Goal: Transaction & Acquisition: Obtain resource

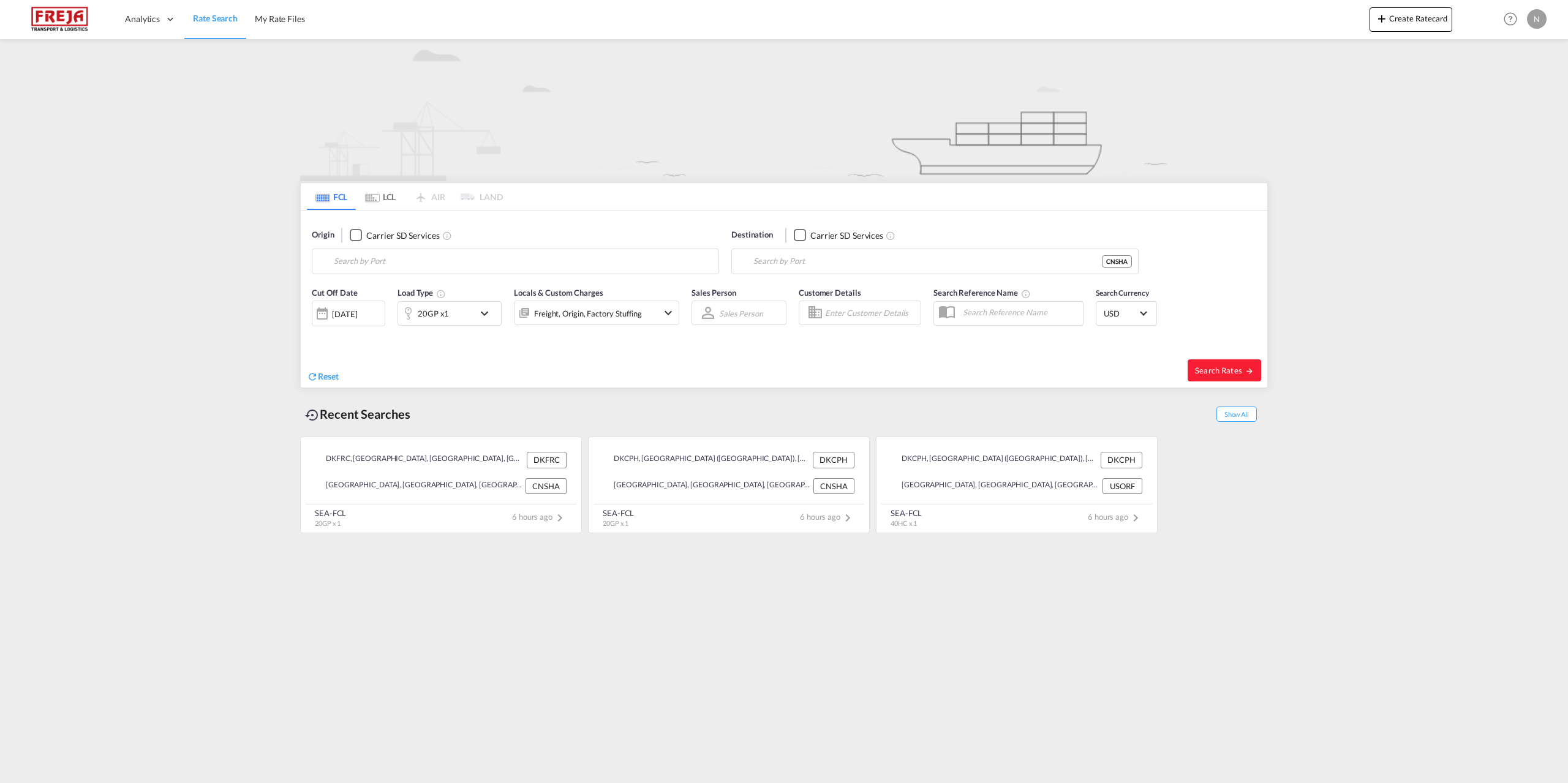
type input "[GEOGRAPHIC_DATA], DKFRC"
click at [861, 262] on input "[GEOGRAPHIC_DATA], [GEOGRAPHIC_DATA]" at bounding box center [943, 261] width 378 height 19
click at [843, 290] on div "Casablanca [GEOGRAPHIC_DATA] [GEOGRAPHIC_DATA]" at bounding box center [848, 295] width 233 height 37
type input "[GEOGRAPHIC_DATA], MACAS"
click at [471, 319] on div "20GP x1" at bounding box center [436, 313] width 76 height 24
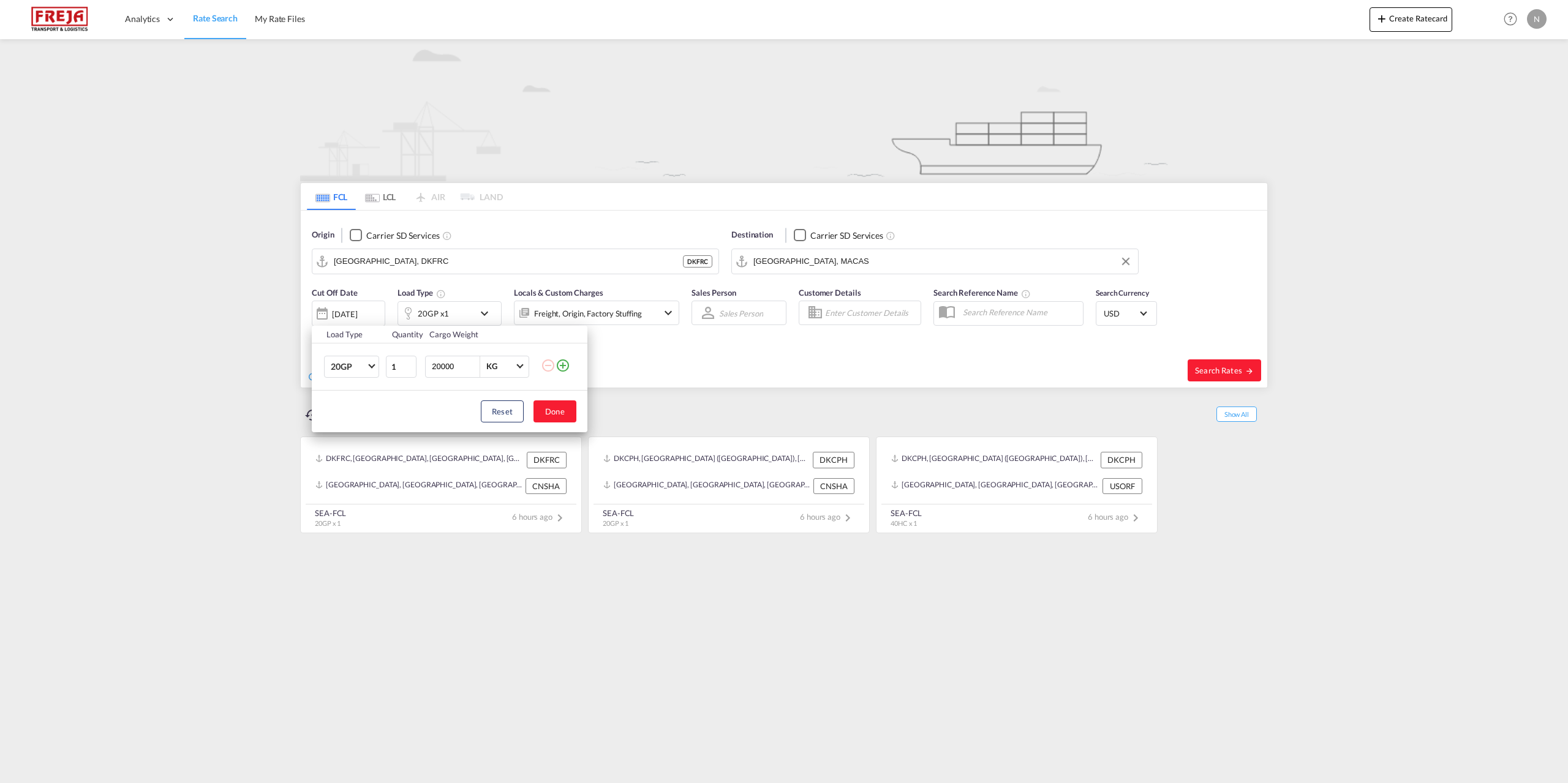
click at [471, 319] on div "Load Type Quantity Cargo Weight 20GP 20GP 40GP 40HC 45HC 20RE 40RE 40HR 20OT 40…" at bounding box center [784, 391] width 1568 height 783
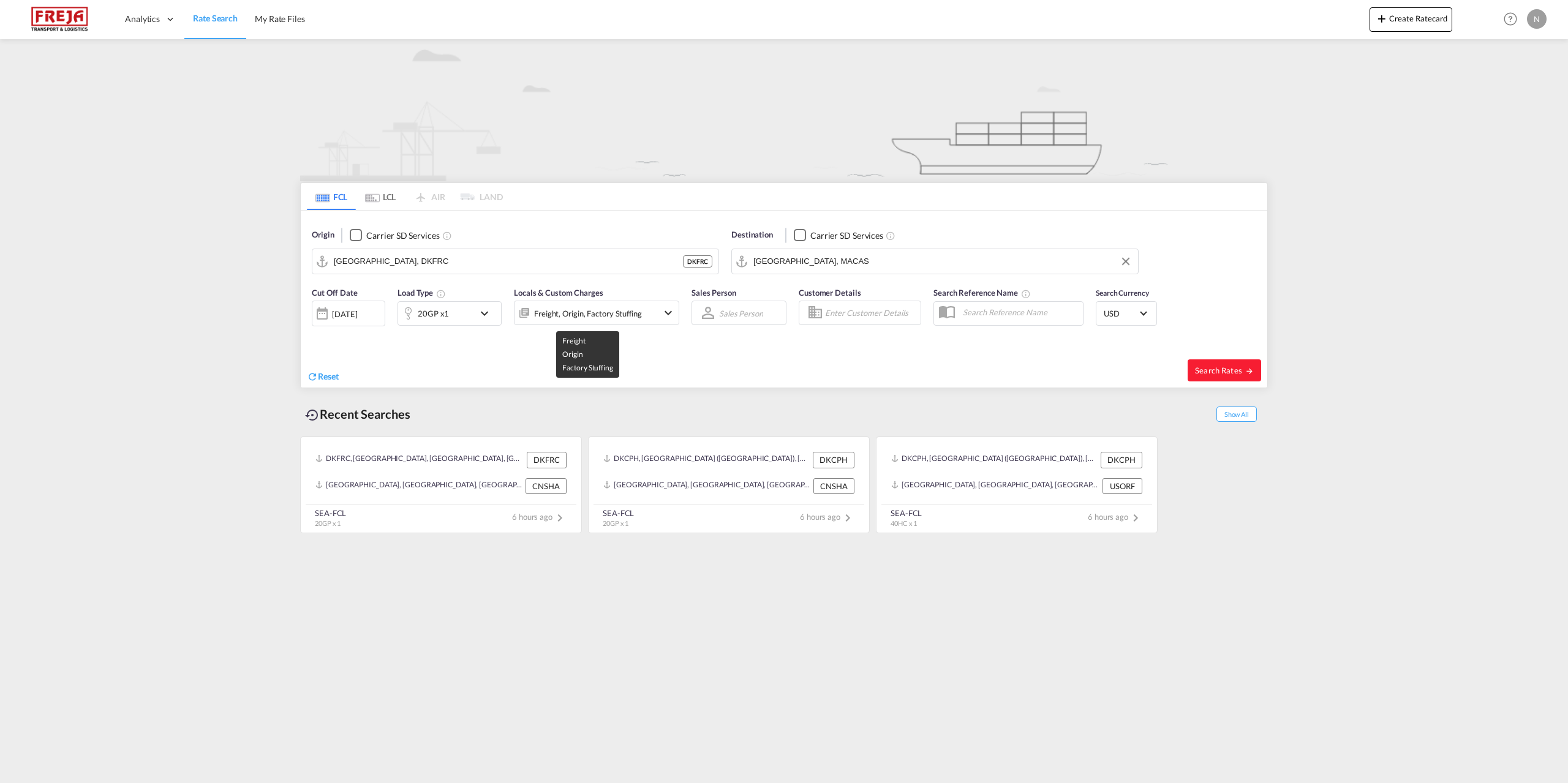
click at [559, 319] on div "Freight, Origin, Factory Stuffing" at bounding box center [588, 313] width 108 height 17
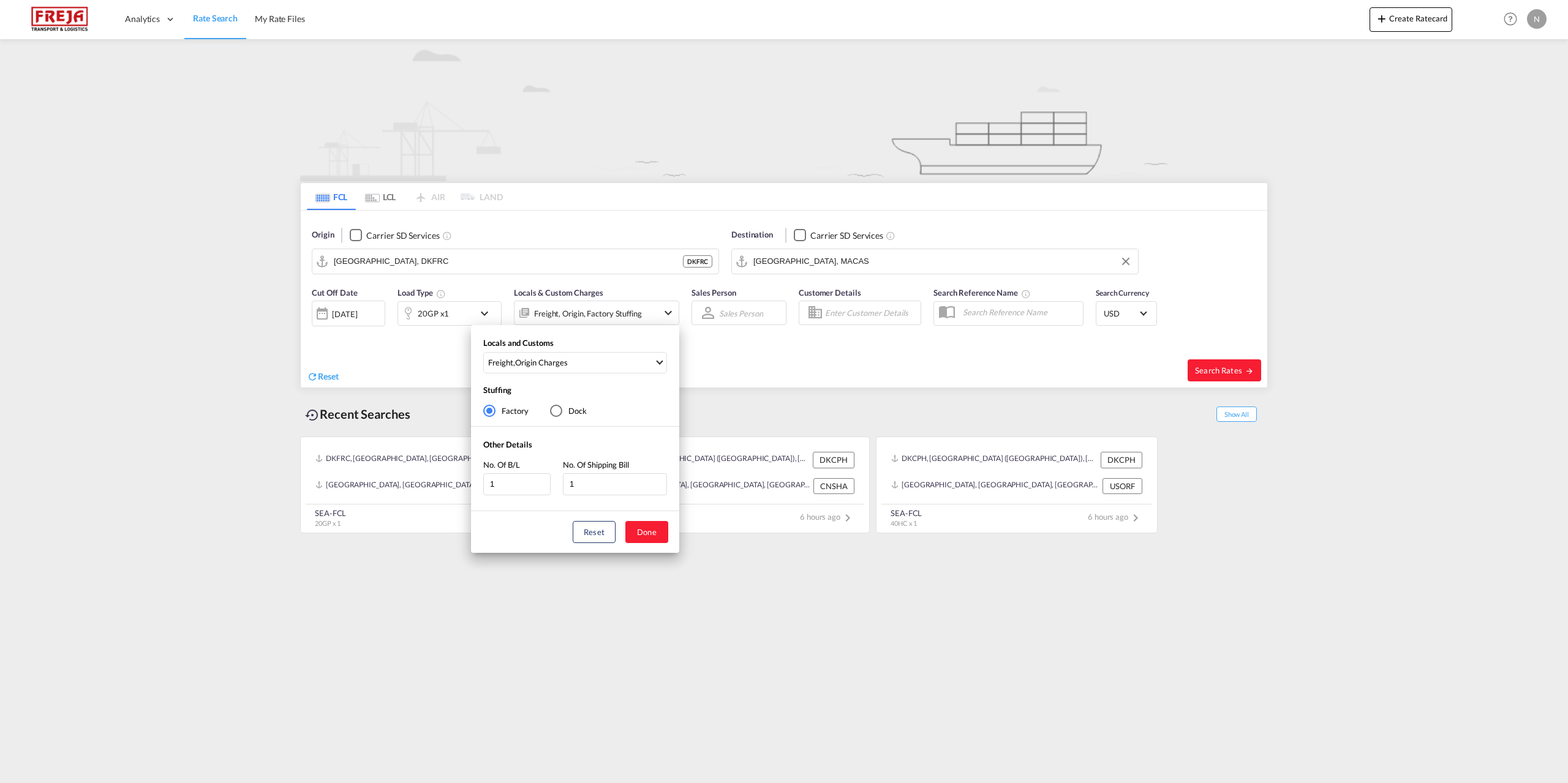
click at [816, 364] on div "Locals and Customs Freight , Origin Charges Clear All Select All Freight Origin…" at bounding box center [784, 391] width 1568 height 783
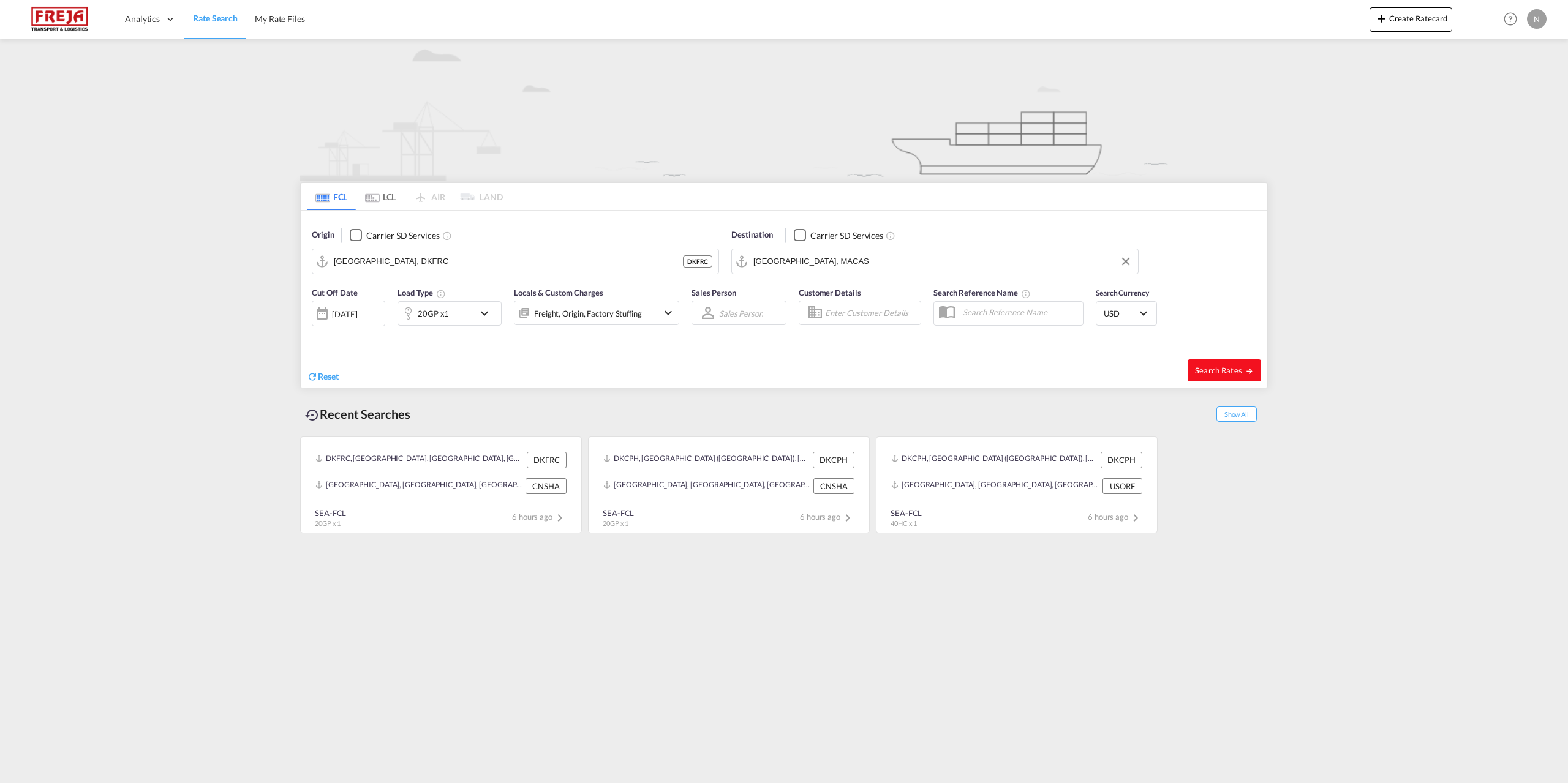
click at [1195, 364] on button "Search Rates" at bounding box center [1224, 371] width 74 height 22
type input "DKFRC to MACAS / [DATE]"
